Goal: Transaction & Acquisition: Purchase product/service

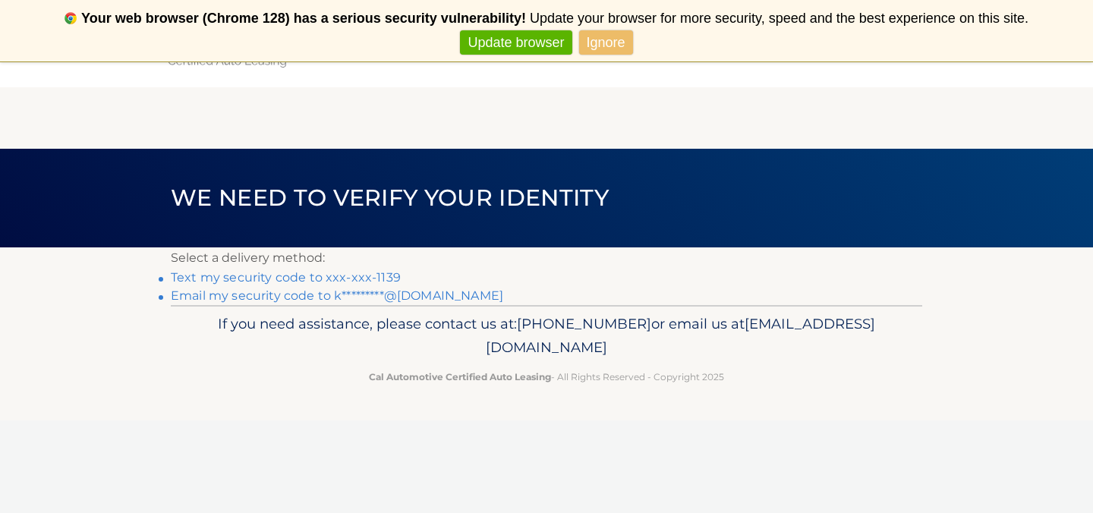
click at [312, 281] on link "Text my security code to xxx-xxx-1139" at bounding box center [286, 277] width 230 height 14
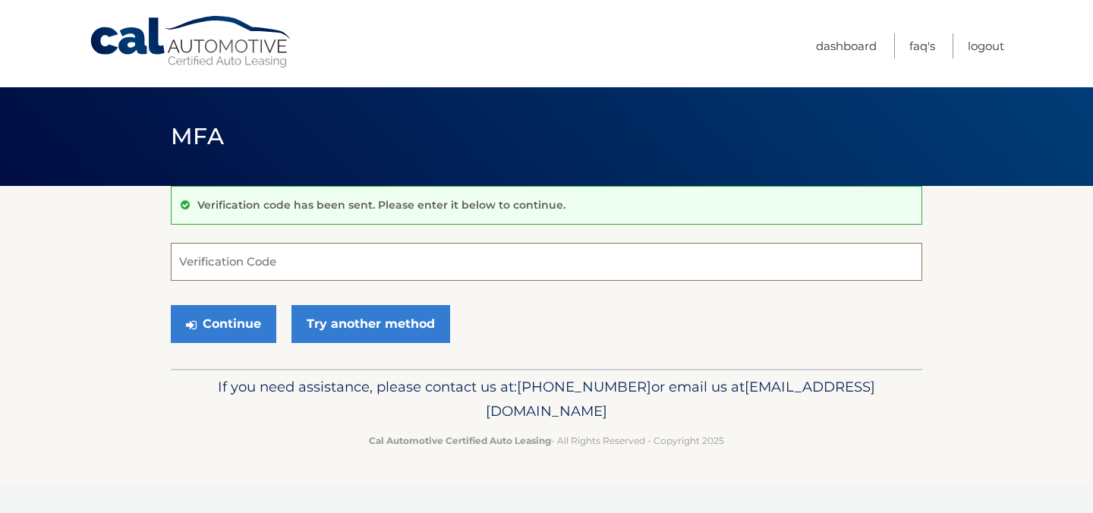
click at [200, 259] on input "Verification Code" at bounding box center [546, 262] width 751 height 38
type input "056823"
click at [217, 313] on button "Continue" at bounding box center [223, 324] width 105 height 38
click at [221, 329] on button "Continue" at bounding box center [223, 324] width 105 height 38
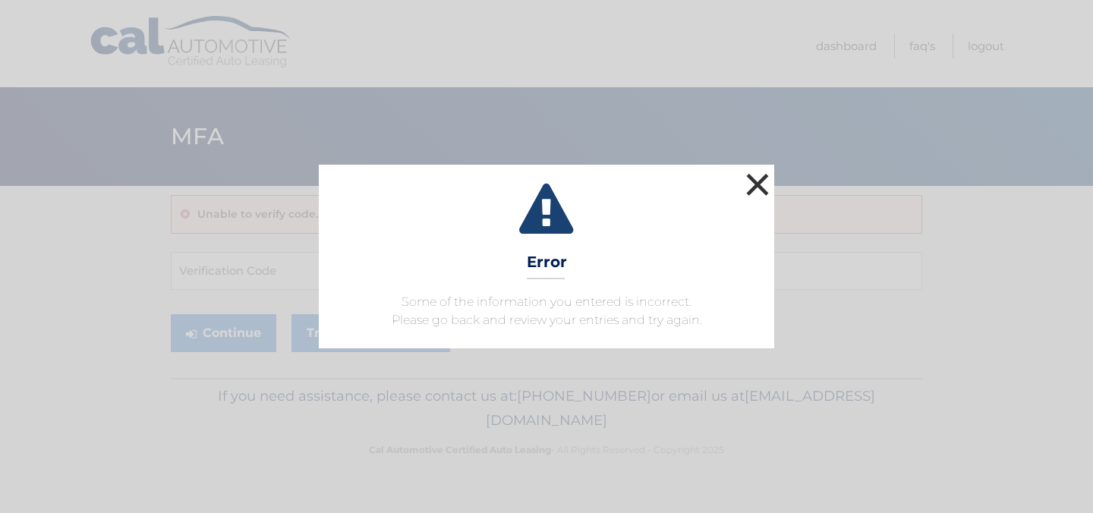
click at [762, 183] on button "×" at bounding box center [757, 184] width 30 height 30
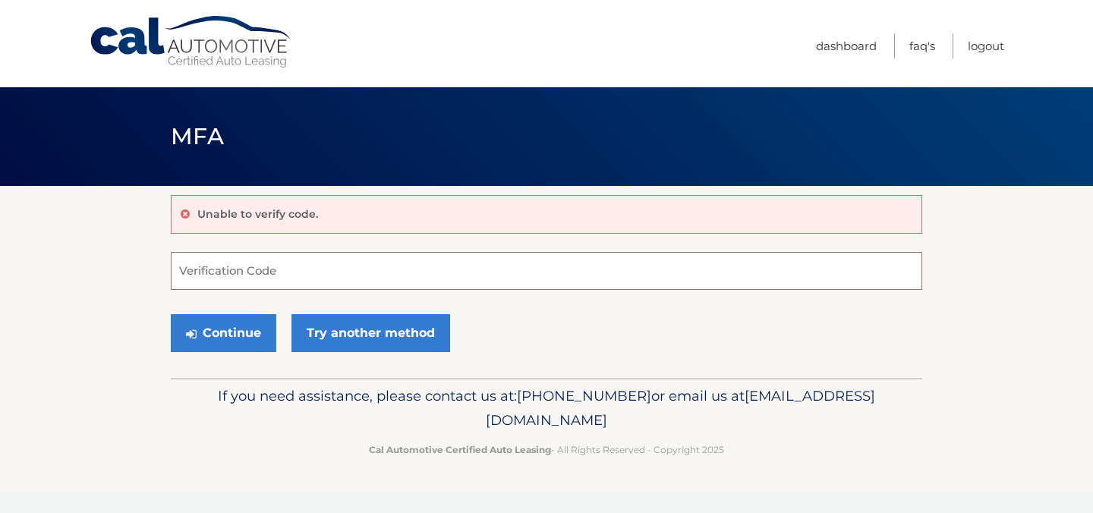
click at [220, 266] on input "Verification Code" at bounding box center [546, 271] width 751 height 38
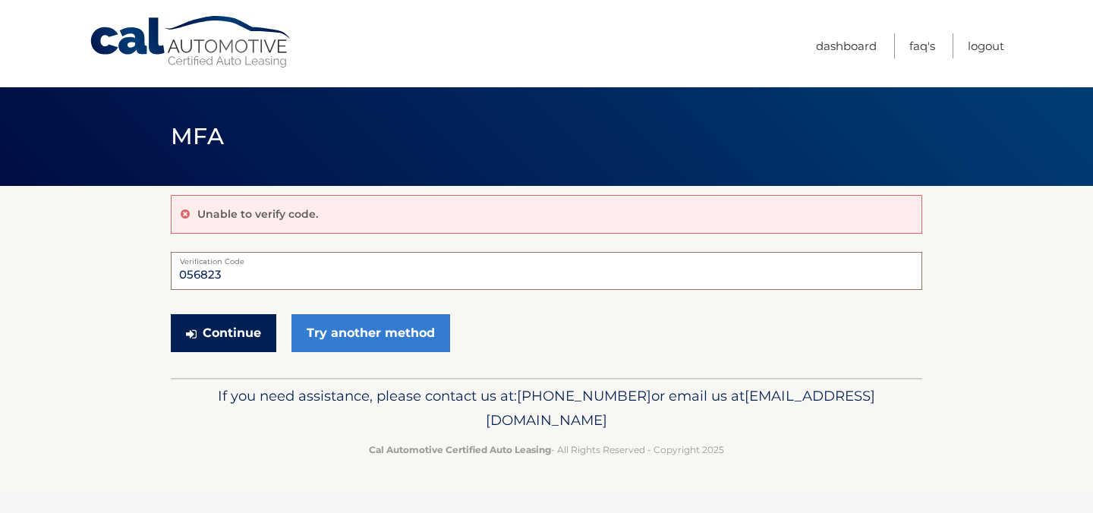
type input "056823"
click at [215, 333] on button "Continue" at bounding box center [223, 333] width 105 height 38
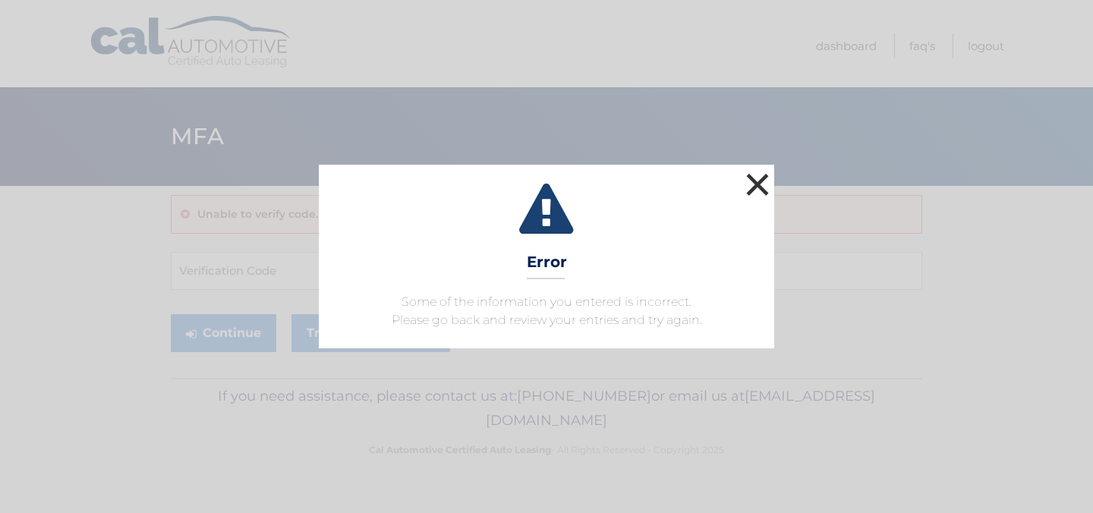
click at [755, 184] on button "×" at bounding box center [757, 184] width 30 height 30
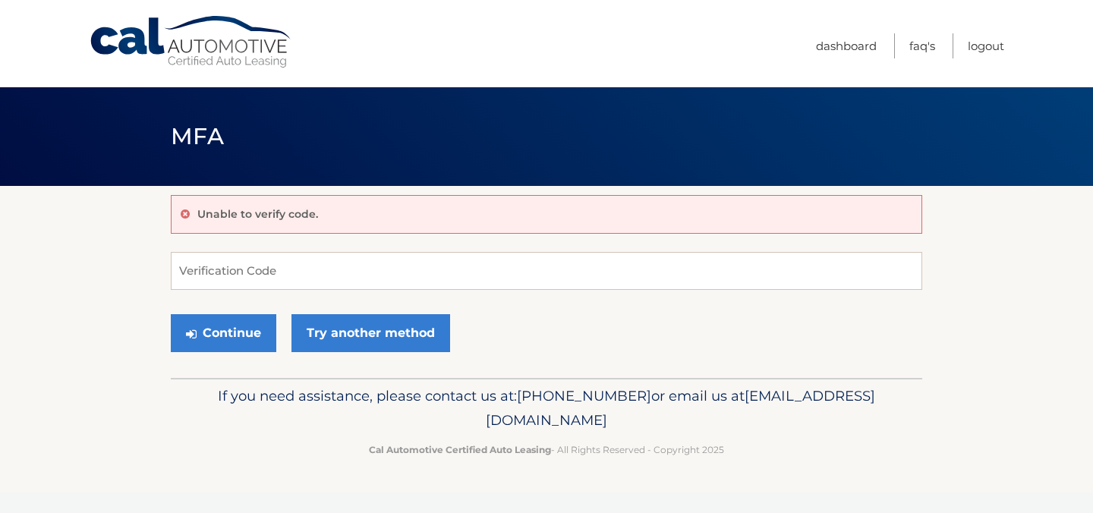
click at [351, 216] on div "Unable to verify code." at bounding box center [546, 214] width 751 height 39
click at [291, 276] on input "Verification Code" at bounding box center [546, 271] width 751 height 38
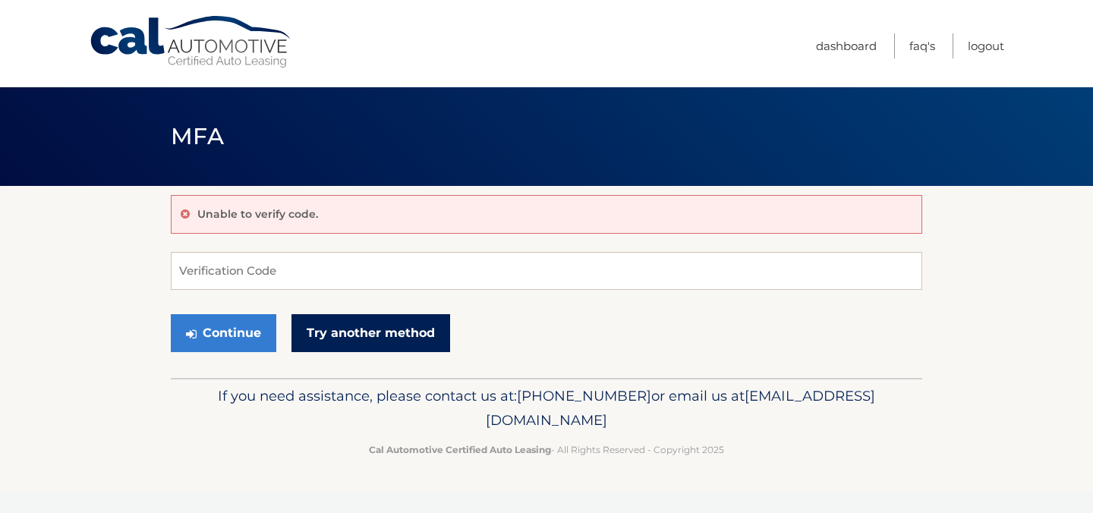
click at [338, 343] on link "Try another method" at bounding box center [370, 333] width 159 height 38
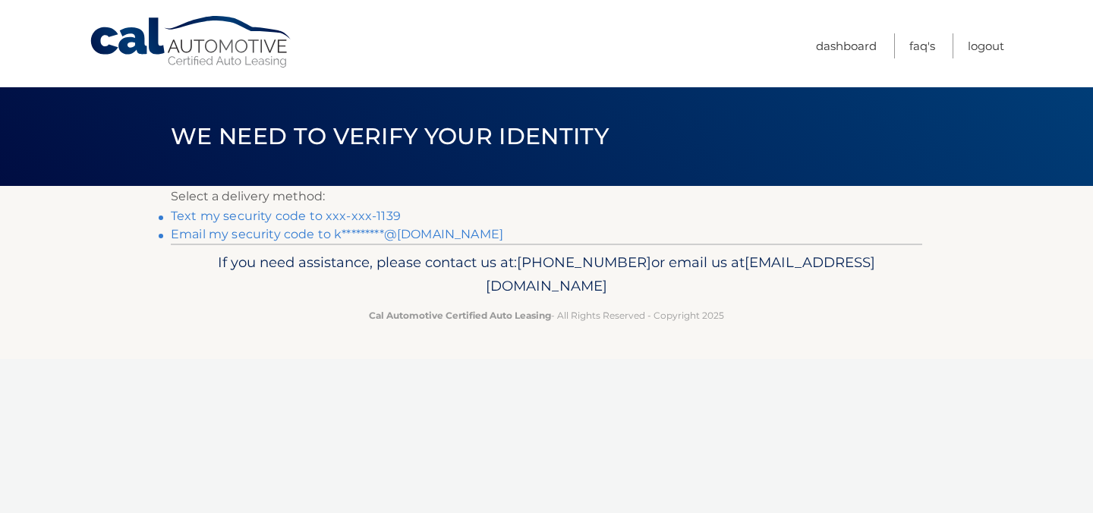
click at [238, 241] on link "Email my security code to k*********@[DOMAIN_NAME]" at bounding box center [337, 234] width 332 height 14
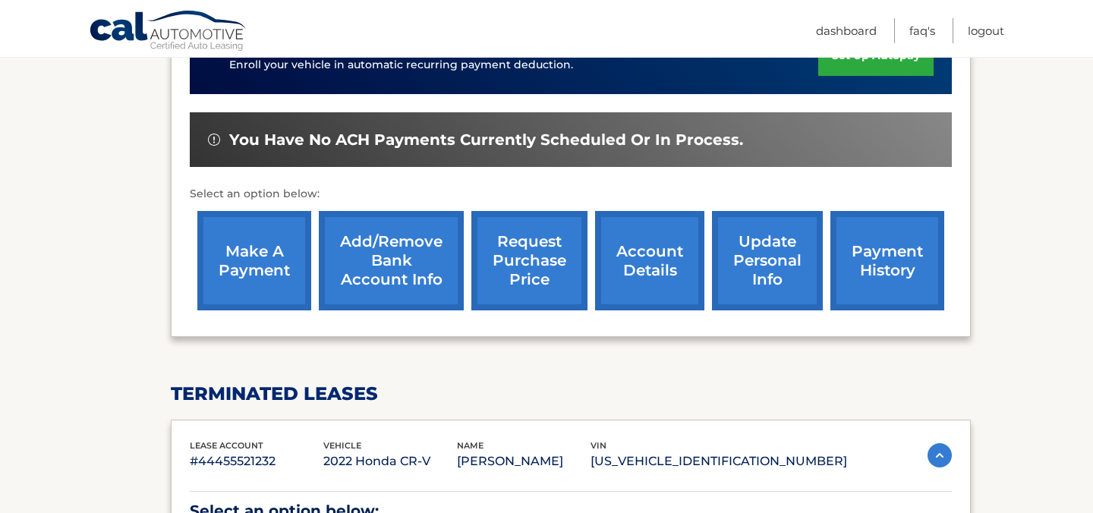
scroll to position [425, 0]
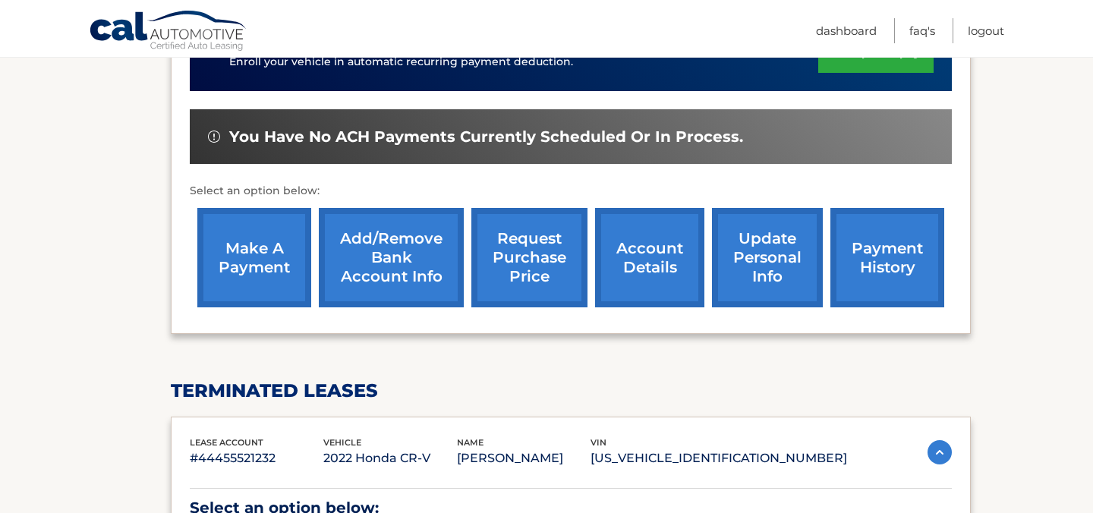
click at [238, 259] on link "make a payment" at bounding box center [254, 257] width 114 height 99
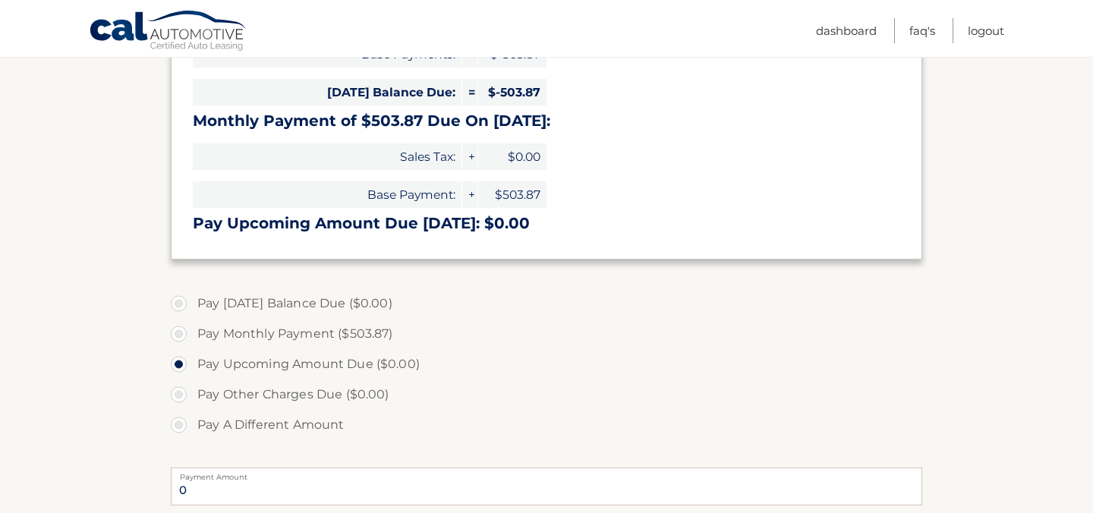
scroll to position [304, 0]
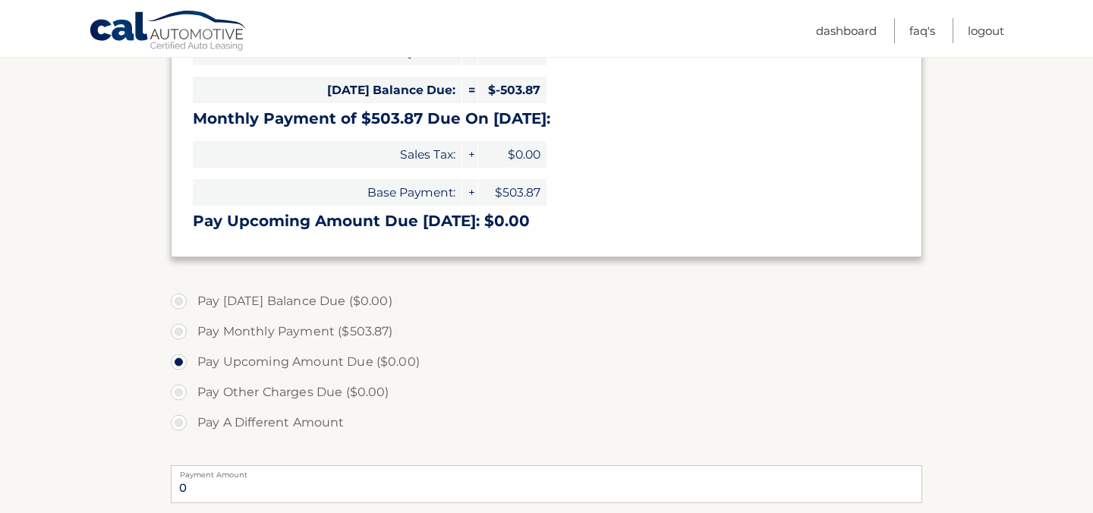
click at [179, 328] on label "Pay Monthly Payment ($503.87)" at bounding box center [546, 331] width 751 height 30
click at [179, 328] on input "Pay Monthly Payment ($503.87)" at bounding box center [184, 328] width 15 height 24
radio input "true"
type input "503.87"
click at [125, 445] on section "Account Overview | Make a Payment Payment Information Credits (Payments Receive…" at bounding box center [546, 306] width 1093 height 848
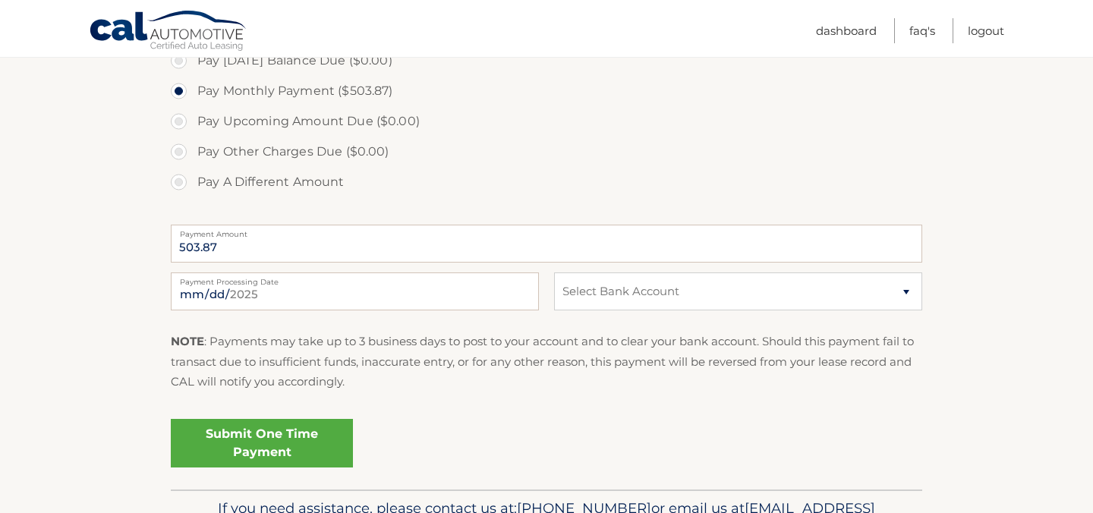
scroll to position [546, 0]
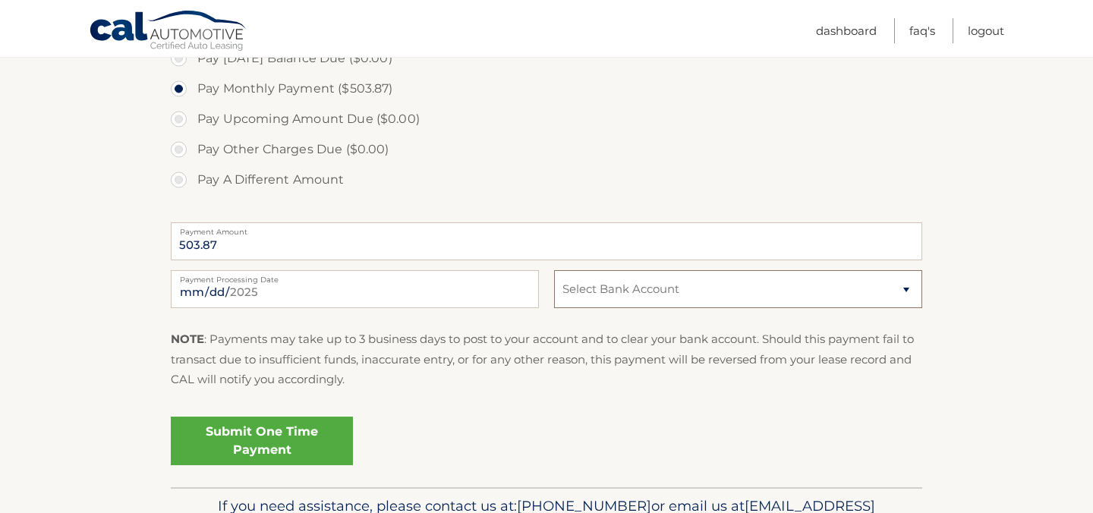
click at [907, 288] on select "Select Bank Account Checking PNC BANK, [US_STATE] *****1641 Checking BANK OF AM…" at bounding box center [738, 289] width 368 height 38
select select "MGU5N2IyMjAtOGFmMS00ODQ2LWI1NTYtOTc4Y2FhOGE3NjRl"
click at [308, 439] on link "Submit One Time Payment" at bounding box center [262, 441] width 182 height 49
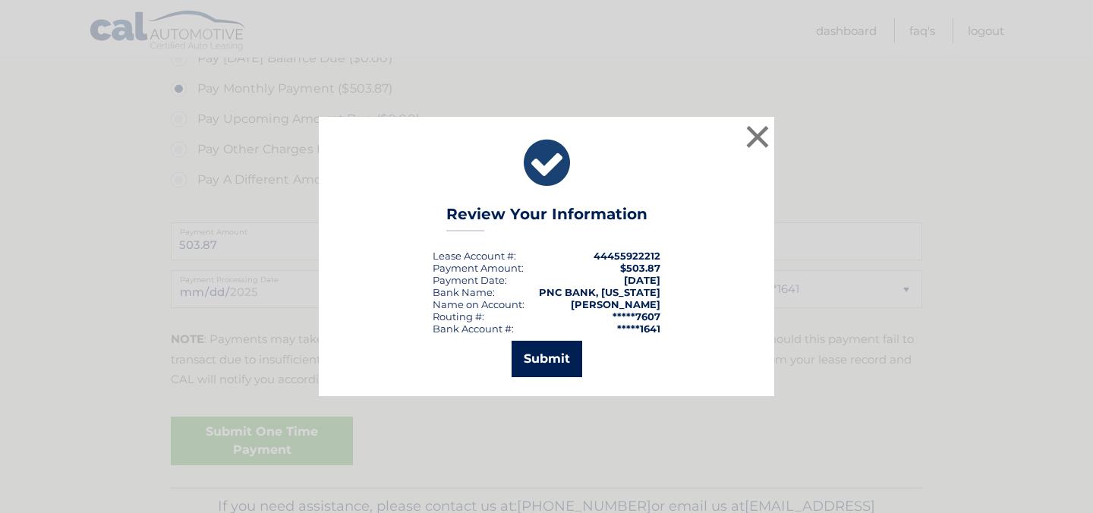
click at [539, 358] on button "Submit" at bounding box center [547, 359] width 71 height 36
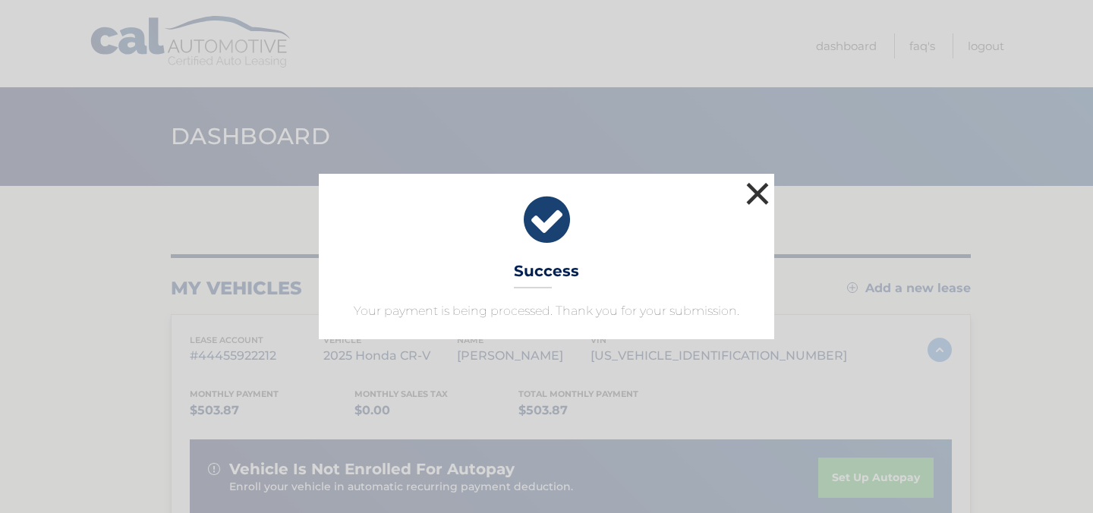
click at [758, 192] on button "×" at bounding box center [757, 193] width 30 height 30
